Goal: Communication & Community: Connect with others

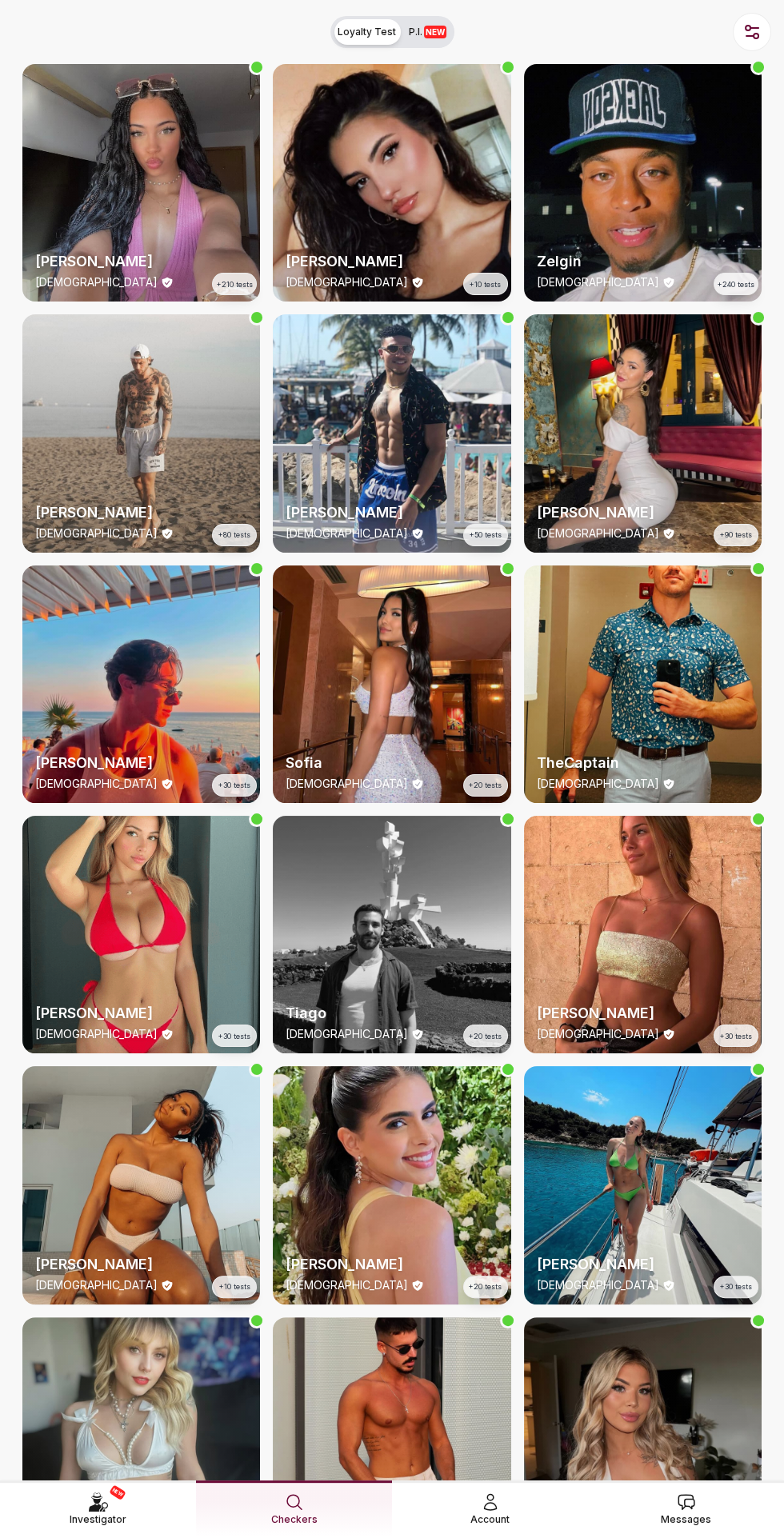
click at [683, 1424] on span "Messages" at bounding box center [685, 1520] width 50 height 16
click at [699, 1424] on div "NEW Investigator Checkers Account Messages" at bounding box center [392, 1510] width 784 height 58
click at [693, 1424] on span "Messages" at bounding box center [685, 1520] width 50 height 16
